Goal: Task Accomplishment & Management: Manage account settings

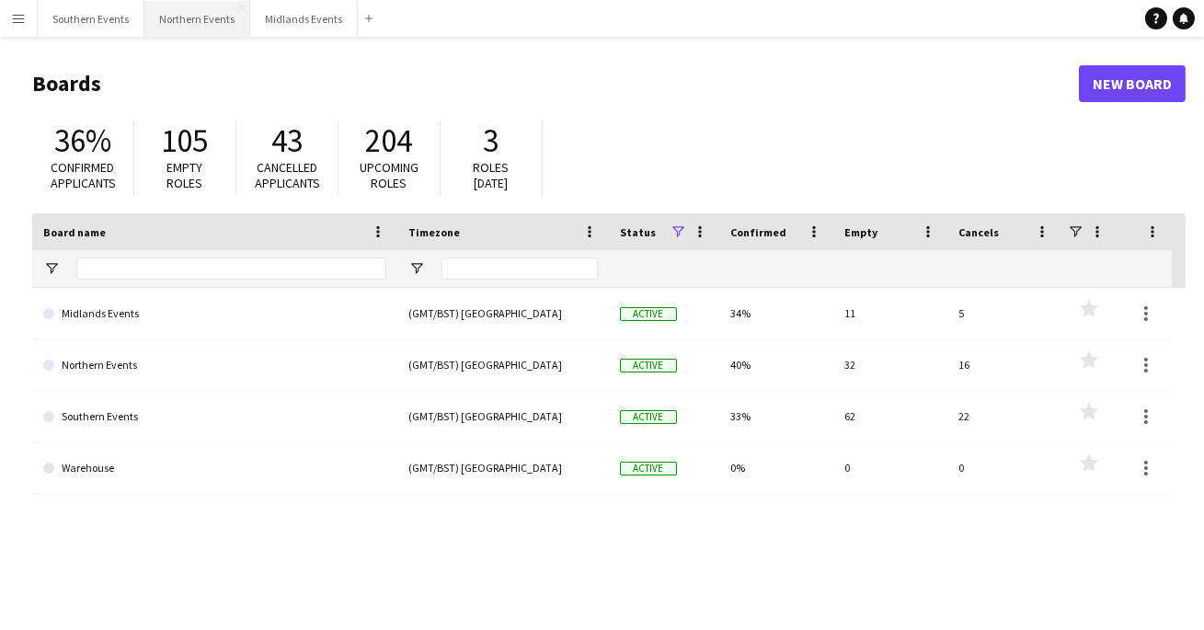
click at [202, 11] on button "Northern Events Close" at bounding box center [197, 19] width 106 height 36
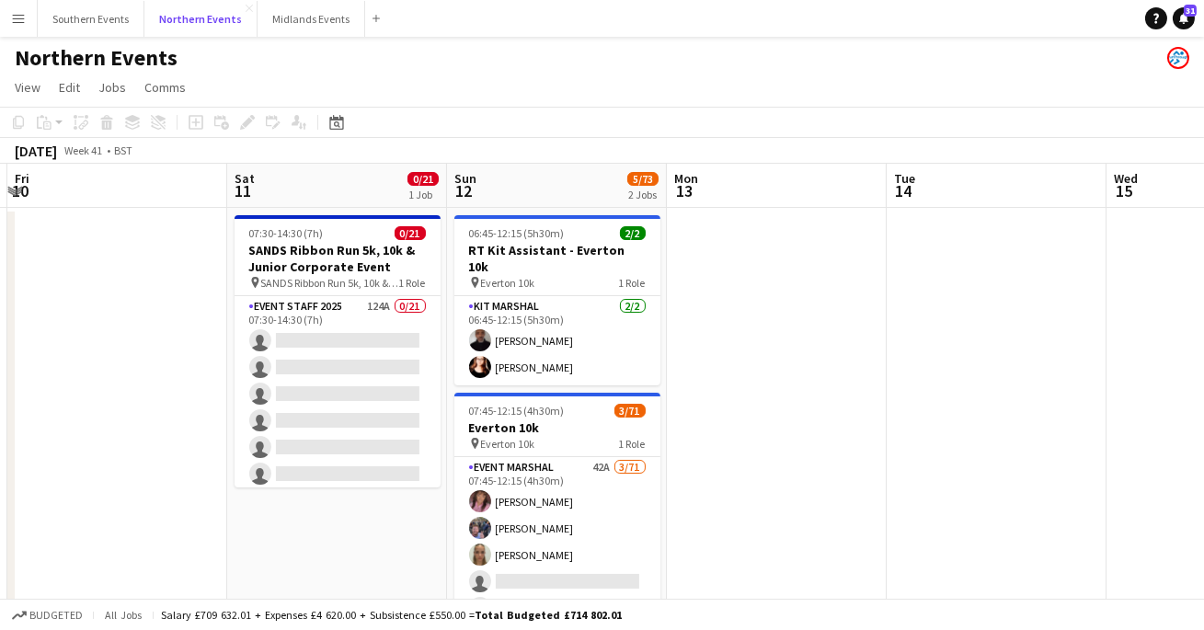
scroll to position [0, 428]
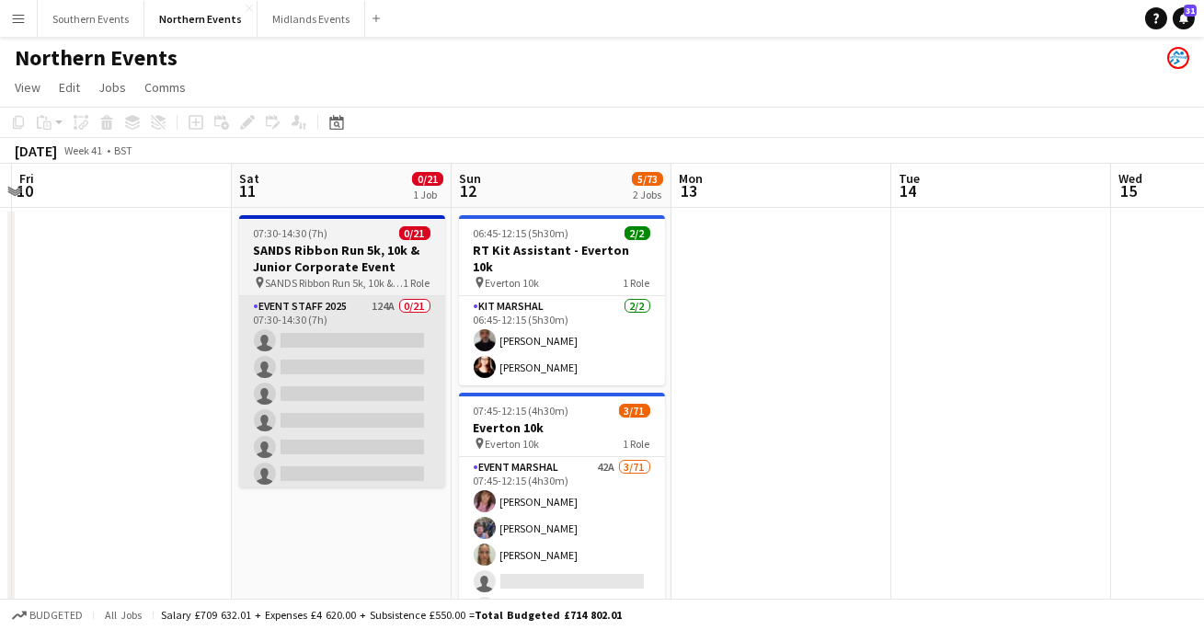
click at [310, 422] on app-card-role "Event Staff 2025 124A 0/21 07:30-14:30 (7h) single-neutral-actions single-neutr…" at bounding box center [342, 594] width 206 height 596
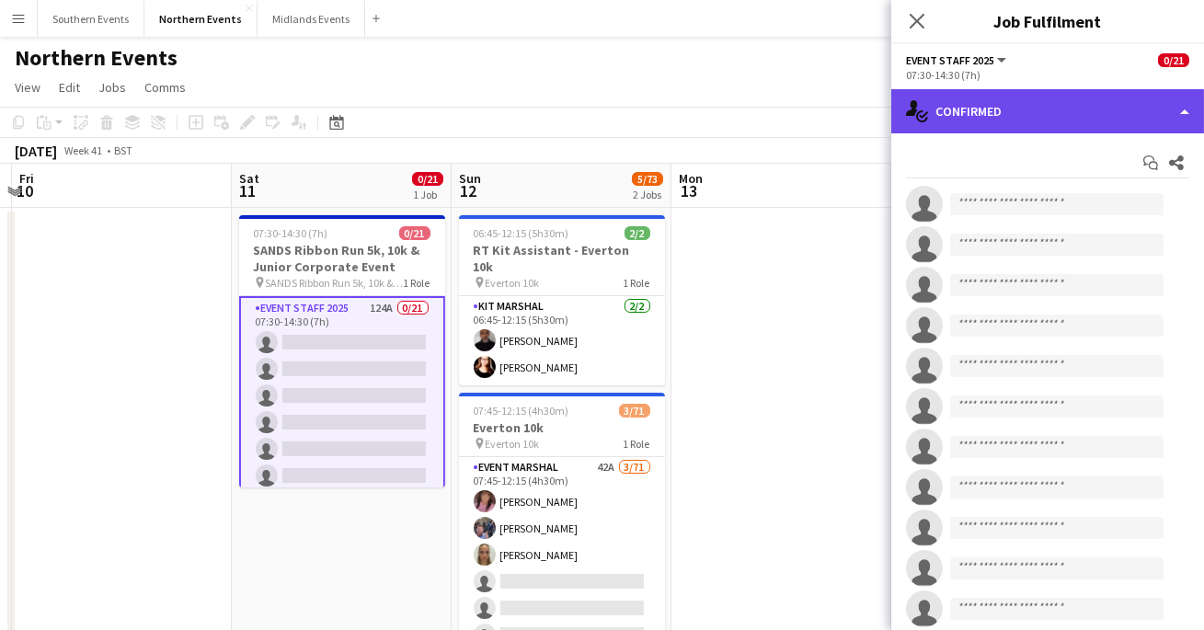
click at [961, 132] on div "single-neutral-actions-check-2 Confirmed" at bounding box center [1048, 111] width 313 height 44
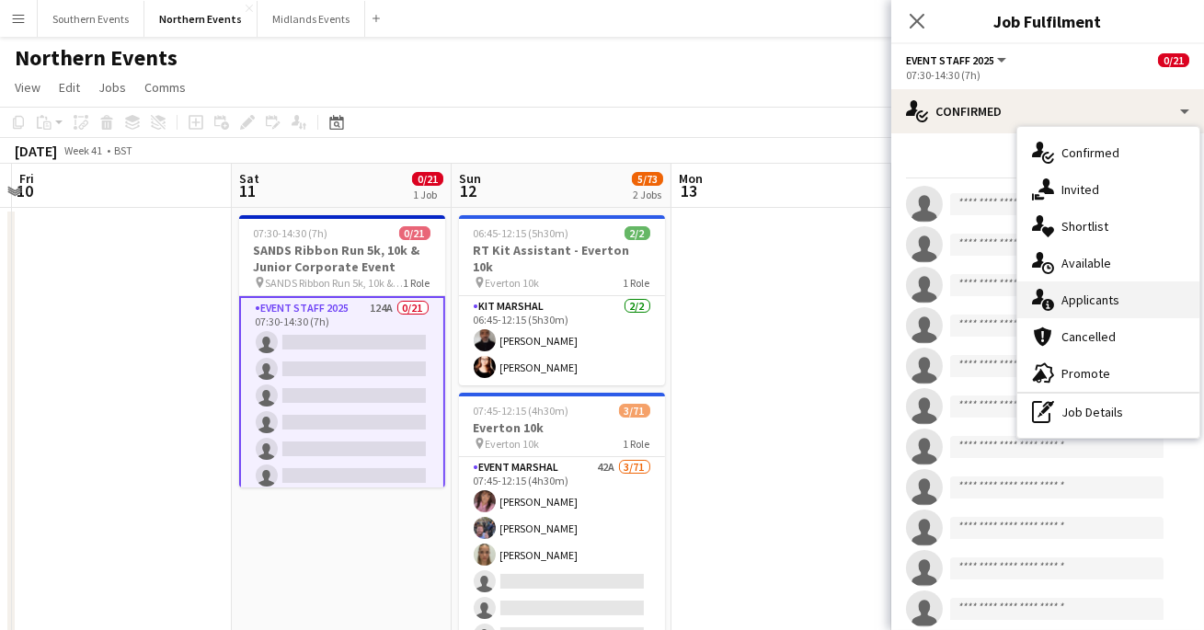
click at [1059, 307] on div "single-neutral-actions-information Applicants" at bounding box center [1109, 300] width 182 height 37
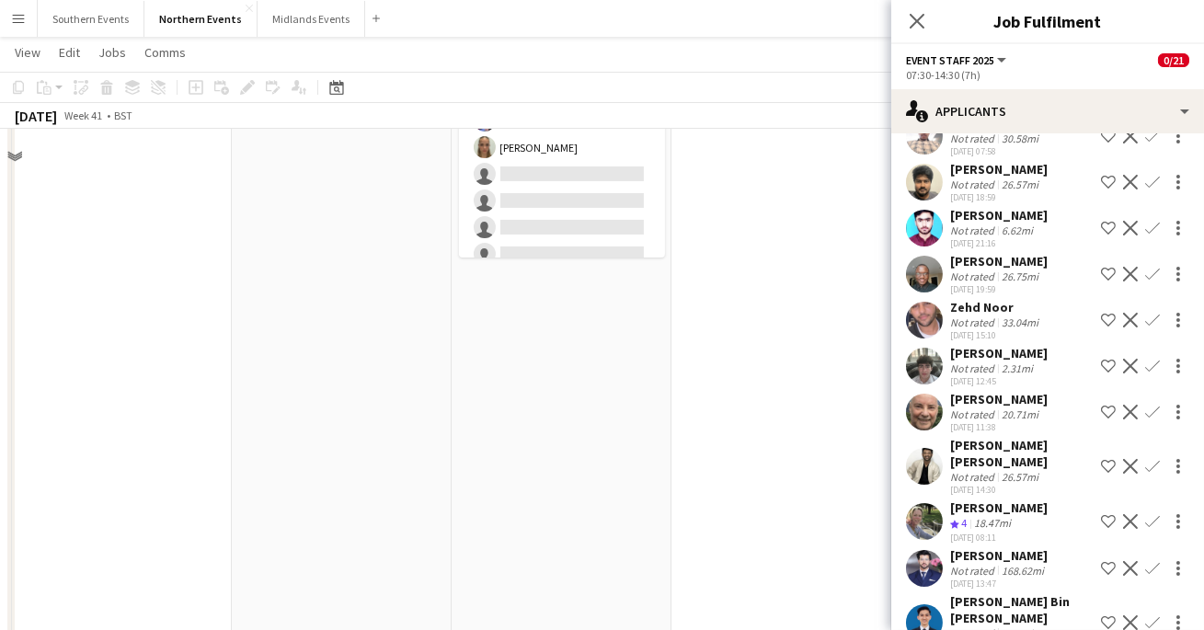
scroll to position [466, 0]
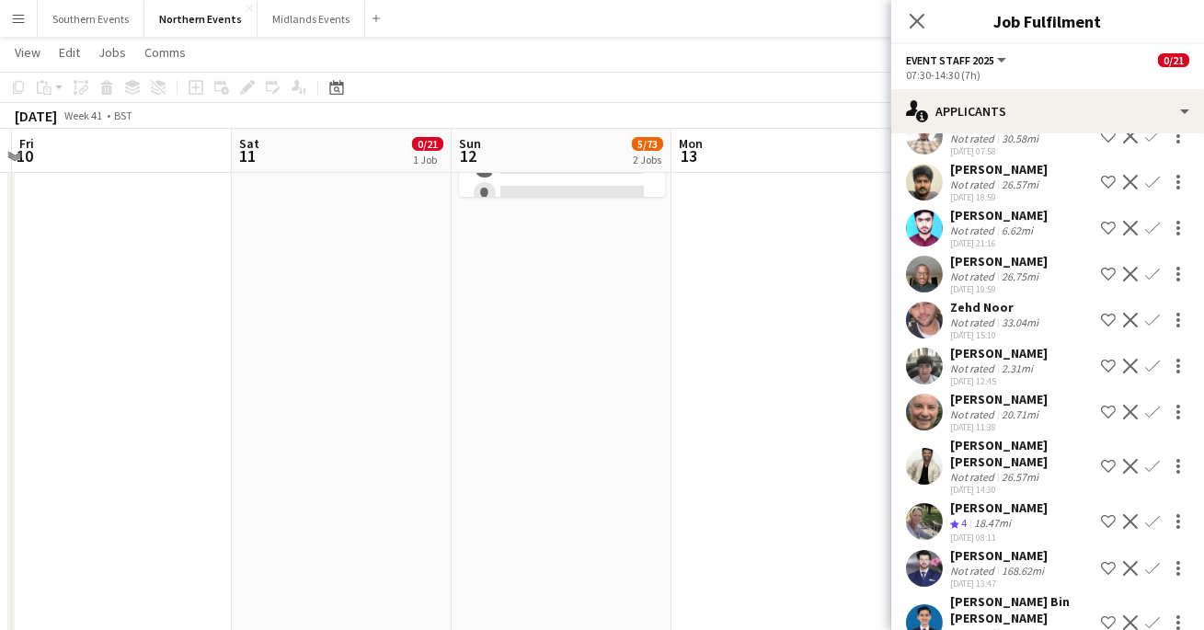
click at [916, 503] on app-user-avatar at bounding box center [924, 521] width 37 height 37
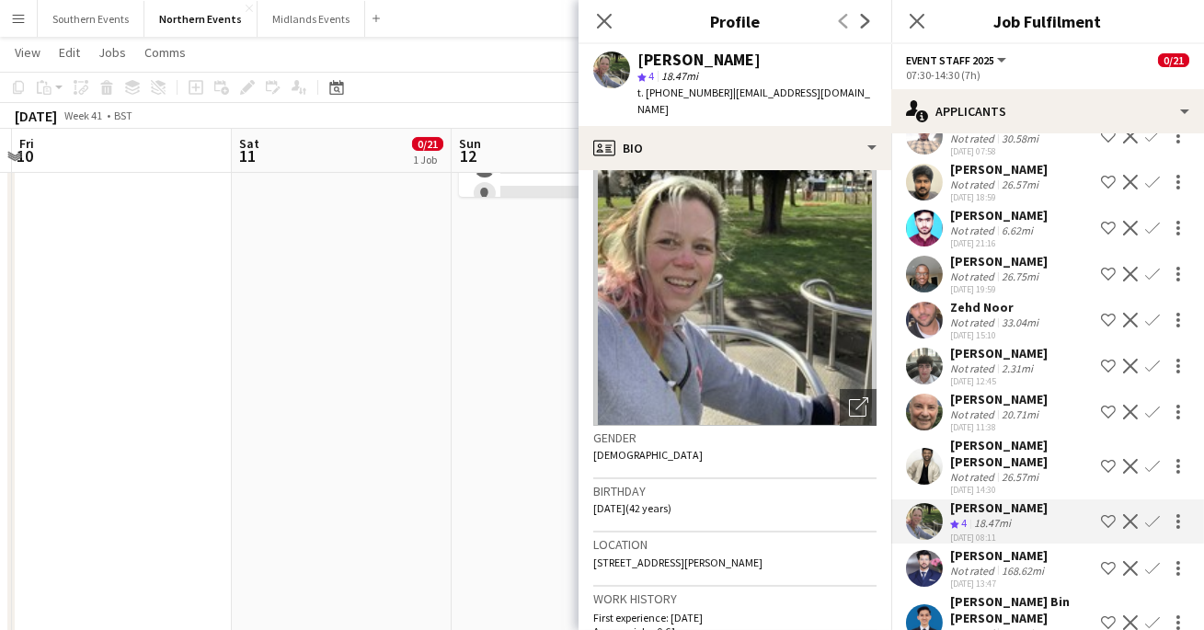
scroll to position [43, 0]
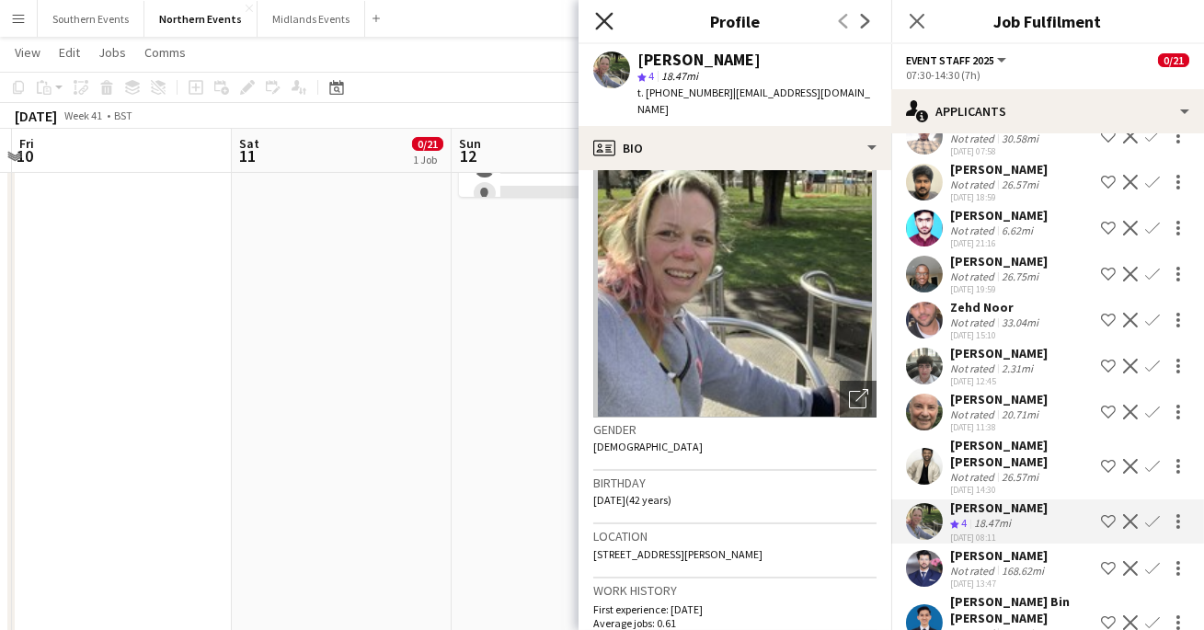
click at [604, 18] on icon "Close pop-in" at bounding box center [603, 20] width 17 height 17
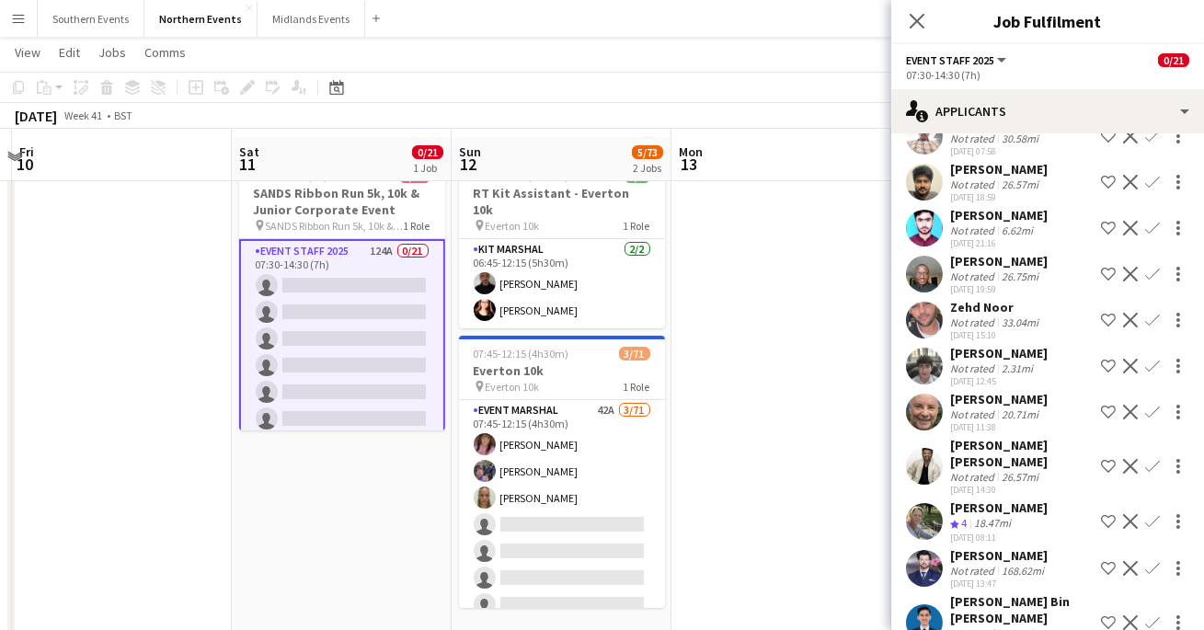
scroll to position [63, 0]
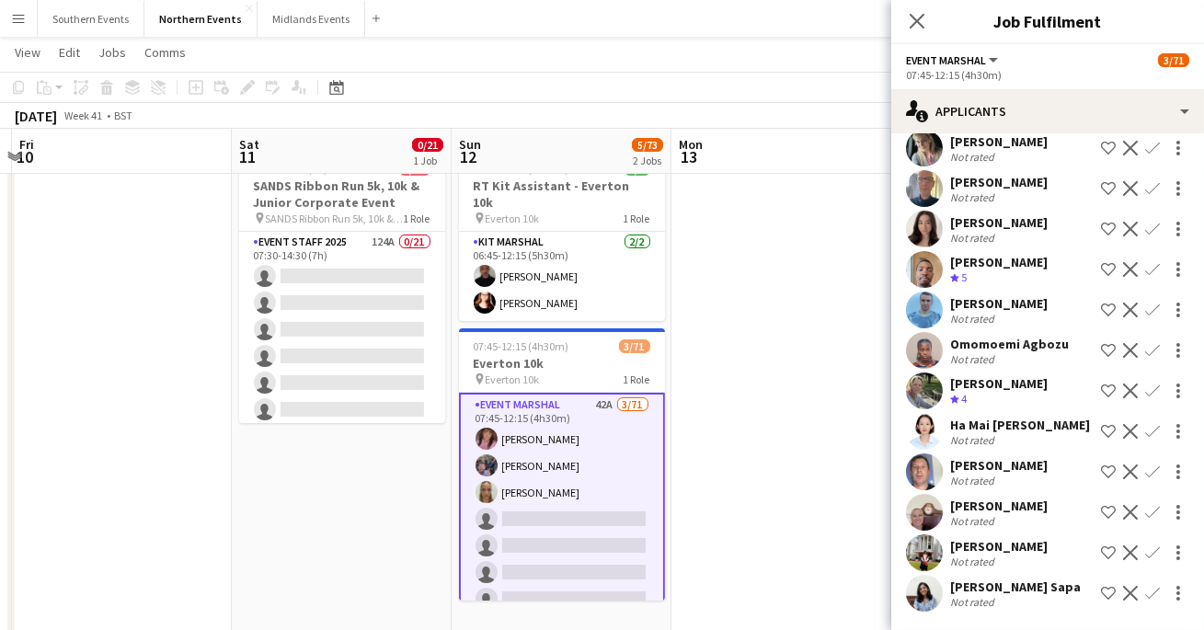
scroll to position [0, 0]
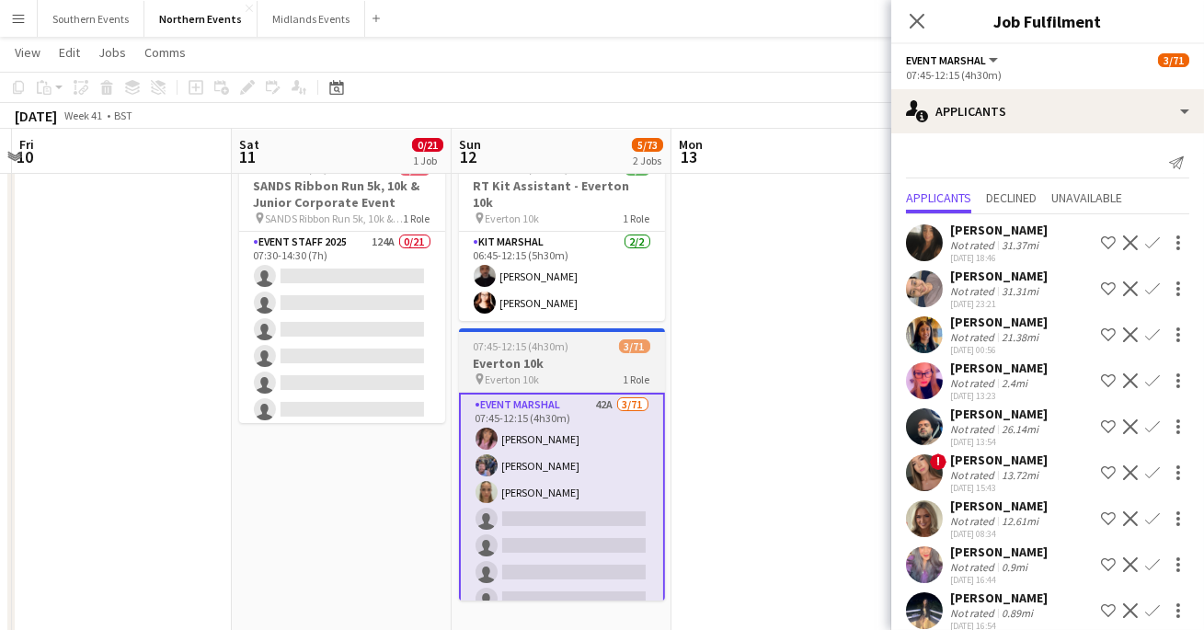
click at [575, 355] on h3 "Everton 10k" at bounding box center [562, 363] width 206 height 17
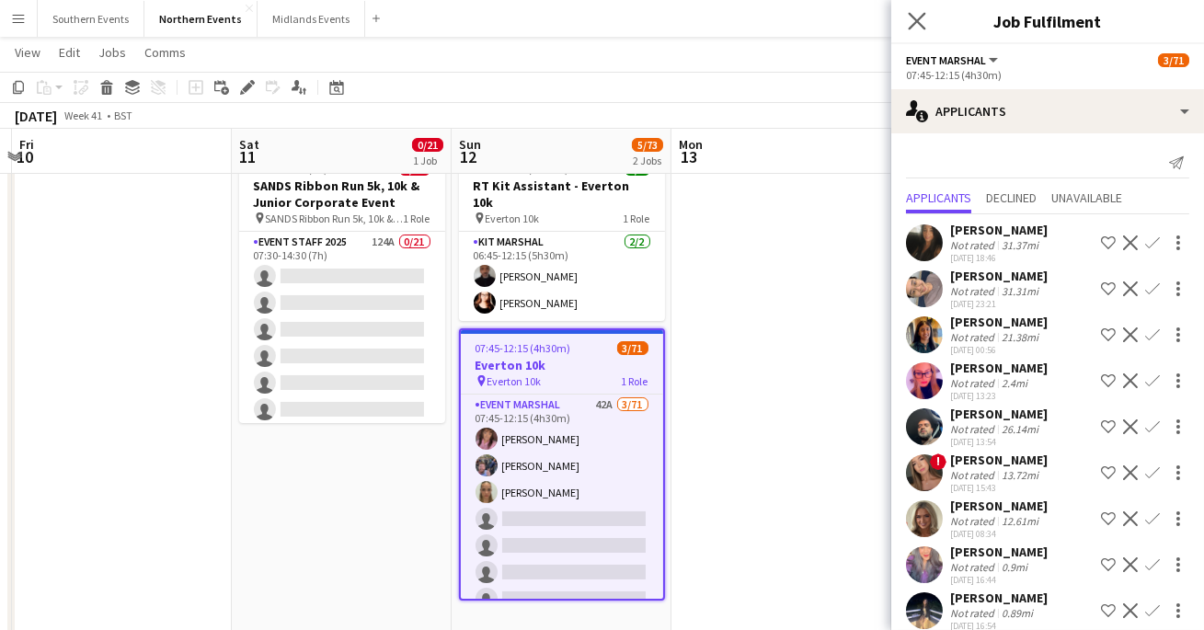
click at [926, 23] on app-icon "Close pop-in" at bounding box center [917, 21] width 27 height 27
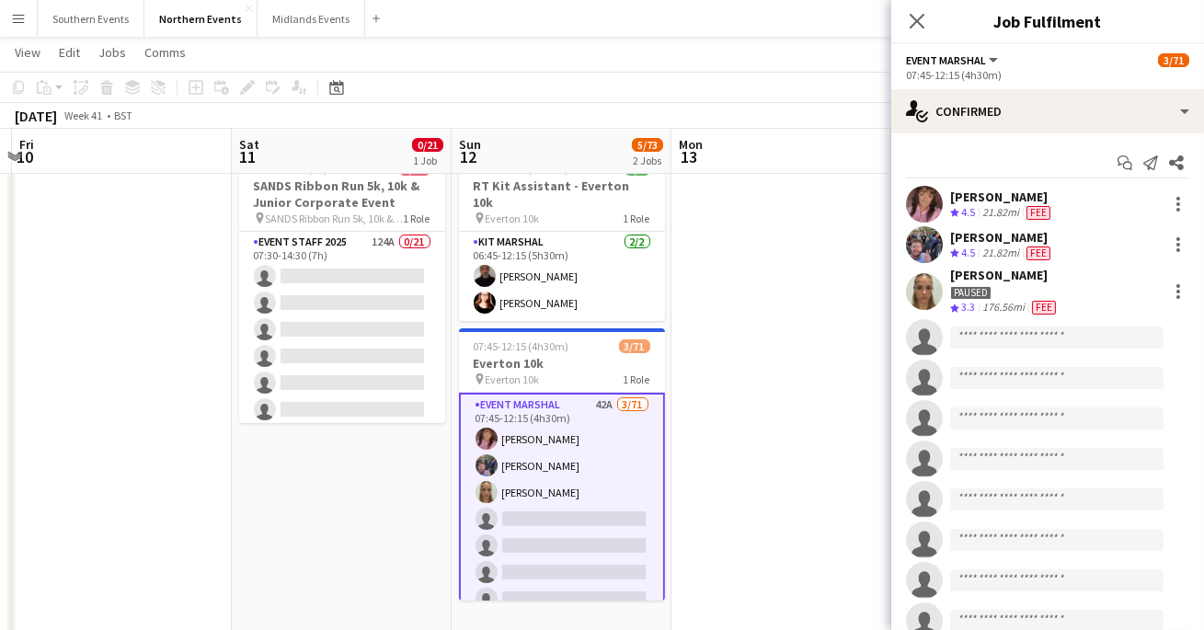
click at [926, 289] on app-user-avatar at bounding box center [924, 291] width 37 height 37
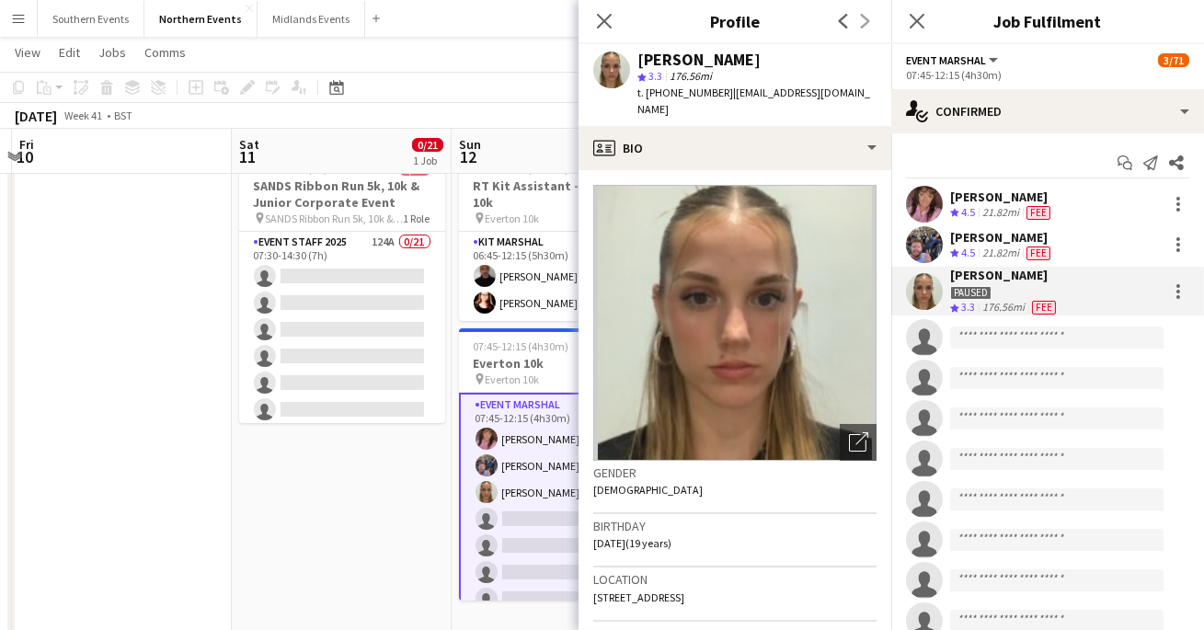
click at [917, 242] on app-user-avatar at bounding box center [924, 244] width 37 height 37
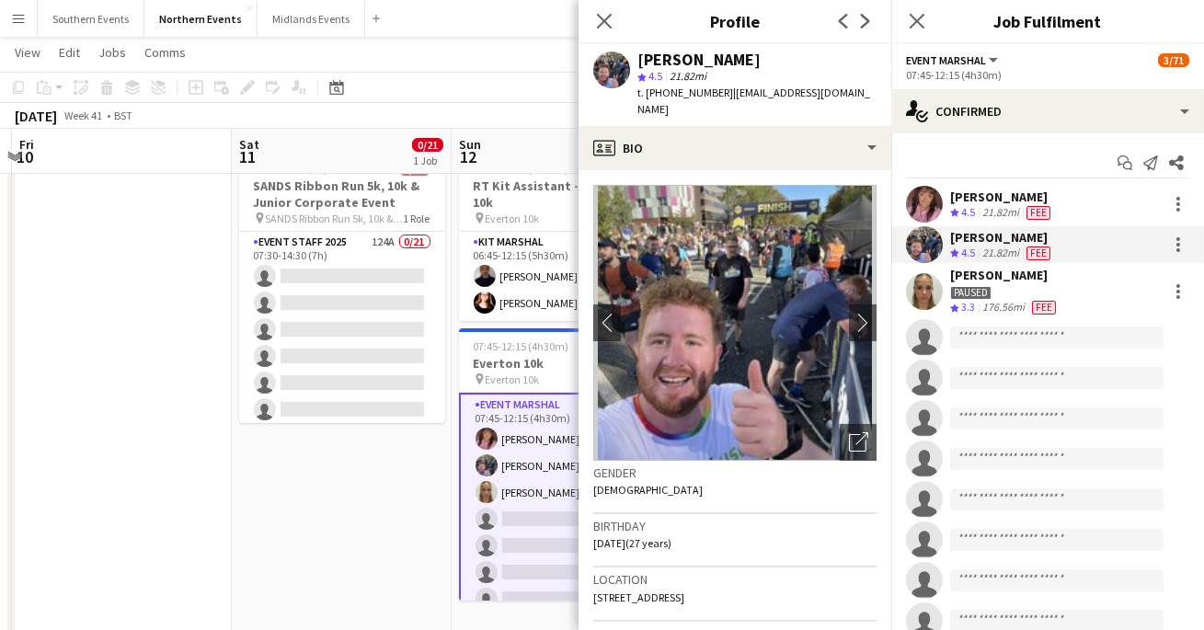
click at [923, 201] on app-user-avatar at bounding box center [924, 204] width 37 height 37
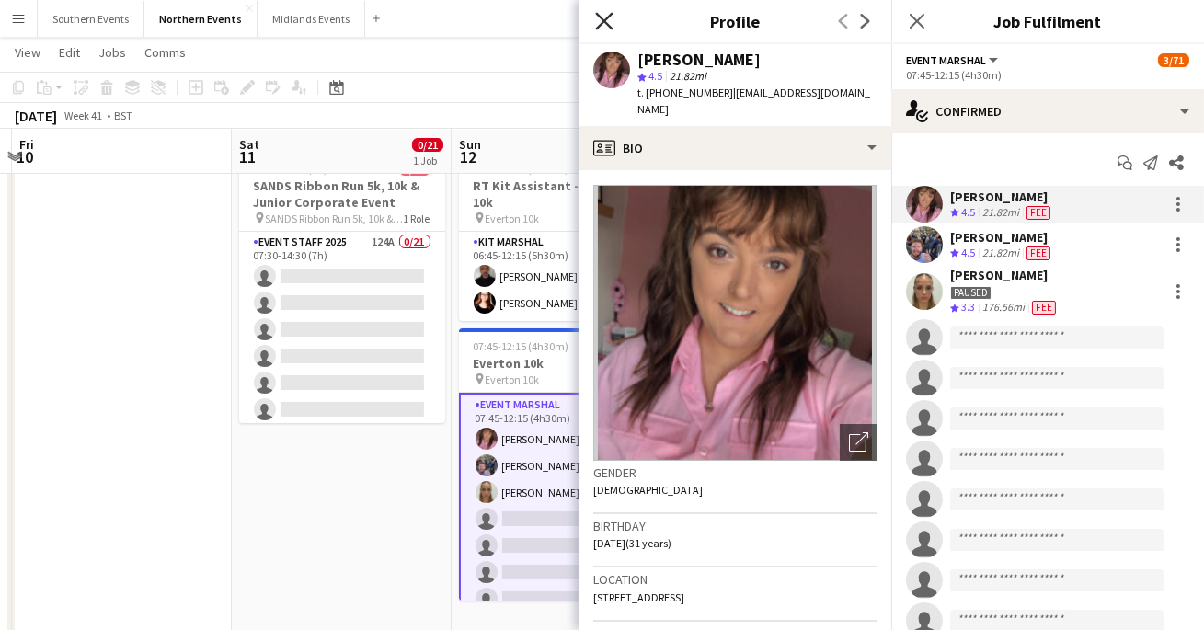
click at [600, 12] on icon "Close pop-in" at bounding box center [603, 20] width 17 height 17
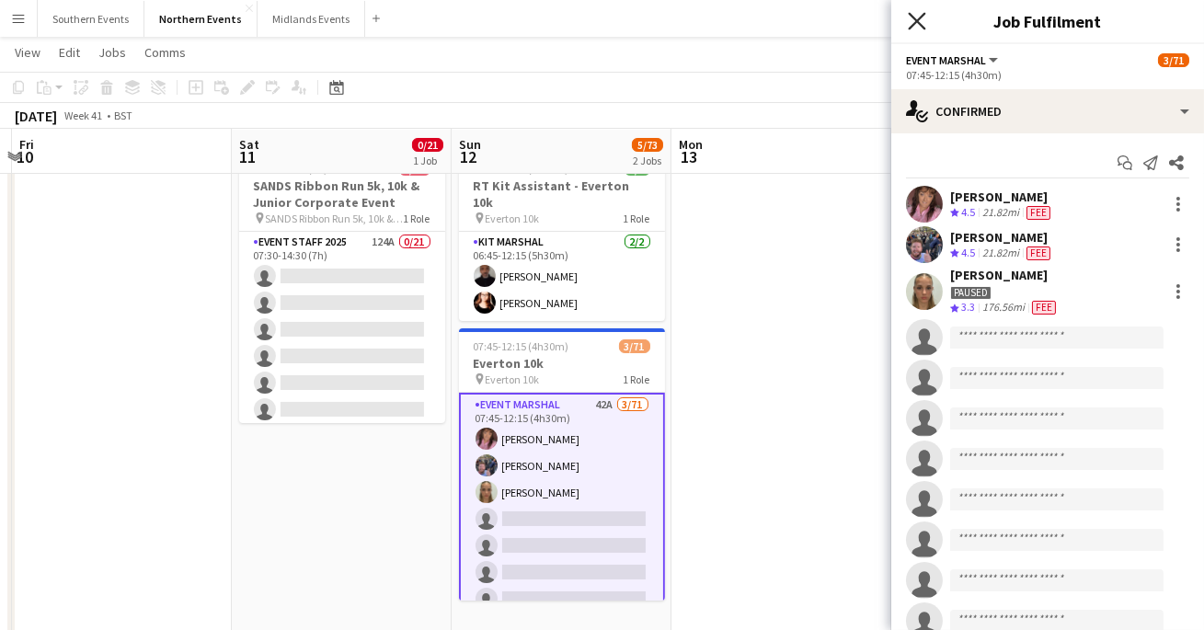
click at [917, 19] on icon at bounding box center [916, 20] width 17 height 17
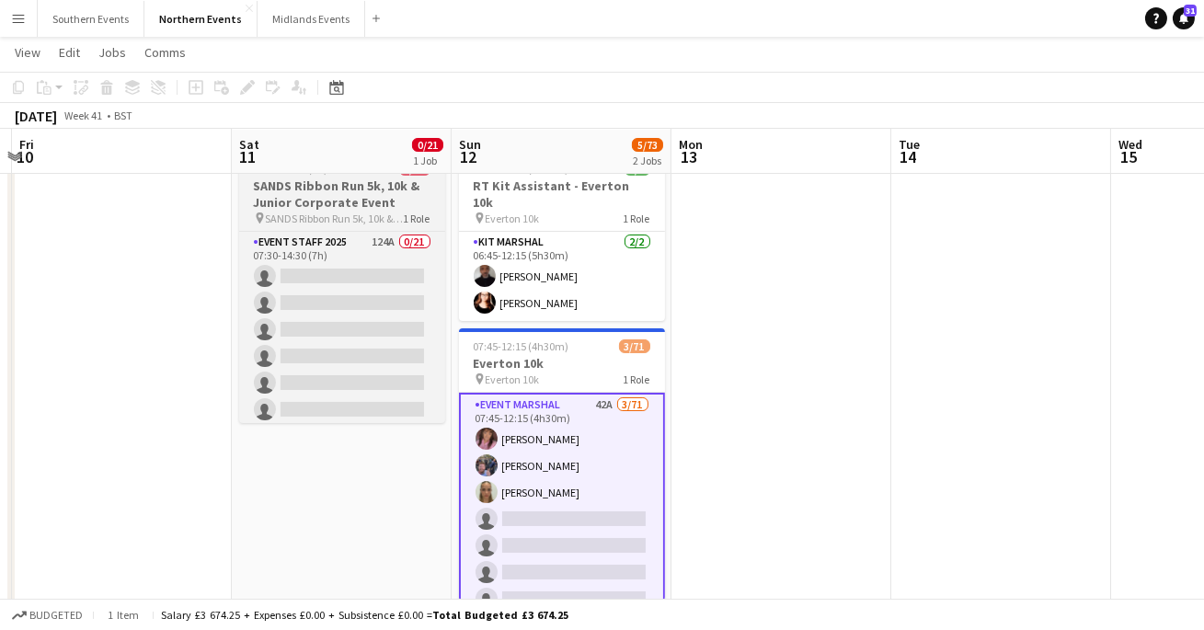
click at [355, 218] on span "SANDS Ribbon Run 5k, 10k & Junior Corporate Event" at bounding box center [335, 219] width 138 height 14
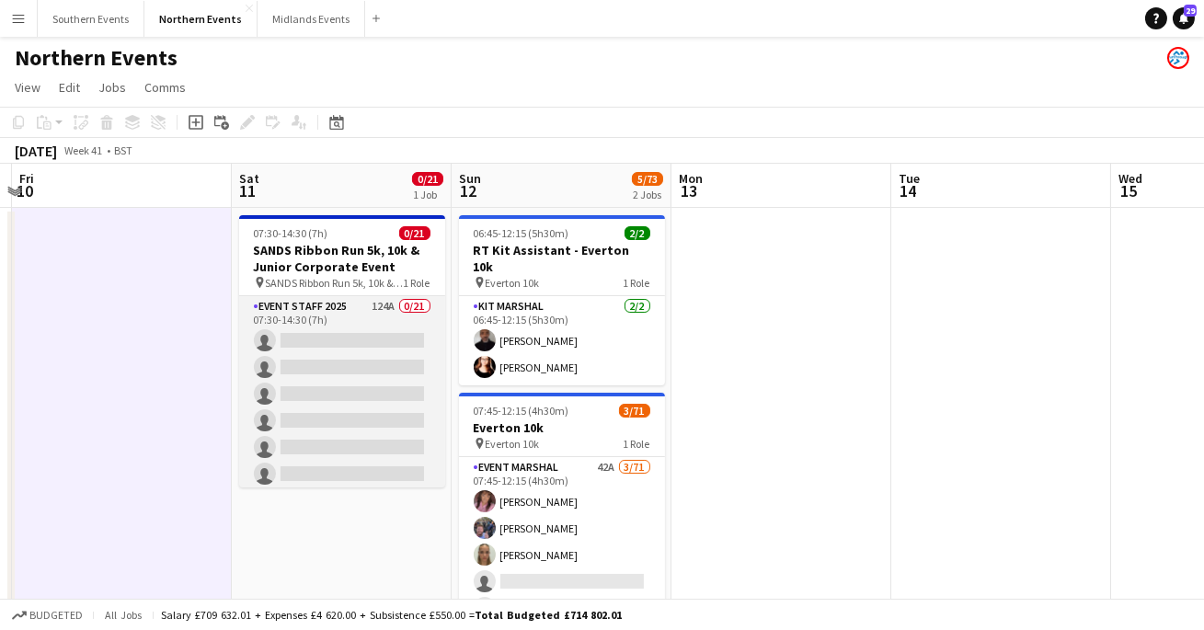
click at [354, 326] on app-card-role "Event Staff 2025 124A 0/21 07:30-14:30 (7h) single-neutral-actions single-neutr…" at bounding box center [342, 594] width 206 height 596
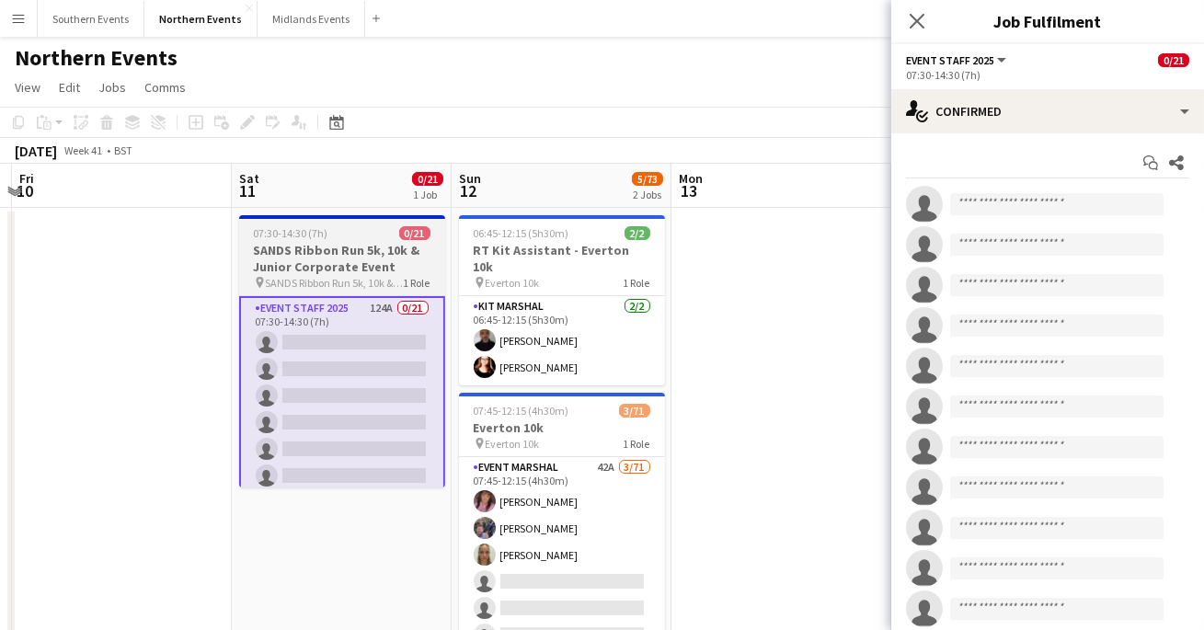
click at [361, 271] on h3 "SANDS Ribbon Run 5k, 10k & Junior Corporate Event" at bounding box center [342, 258] width 206 height 33
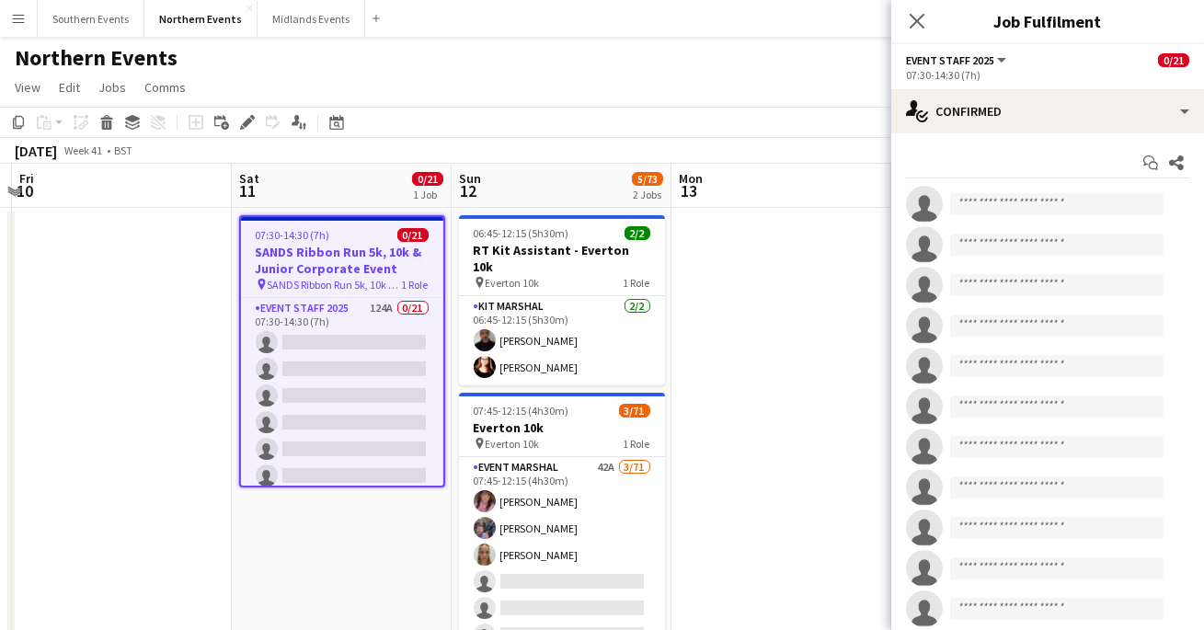
click at [936, 58] on span "Event Staff 2025" at bounding box center [950, 60] width 88 height 14
click at [925, 27] on icon "Close pop-in" at bounding box center [916, 20] width 17 height 17
